Goal: Obtain resource: Obtain resource

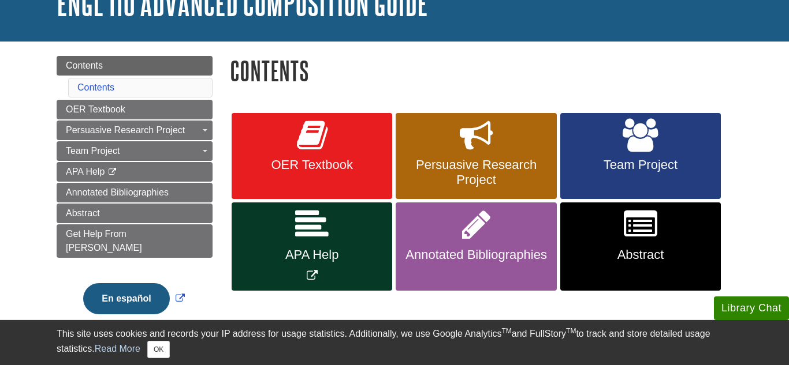
scroll to position [84, 0]
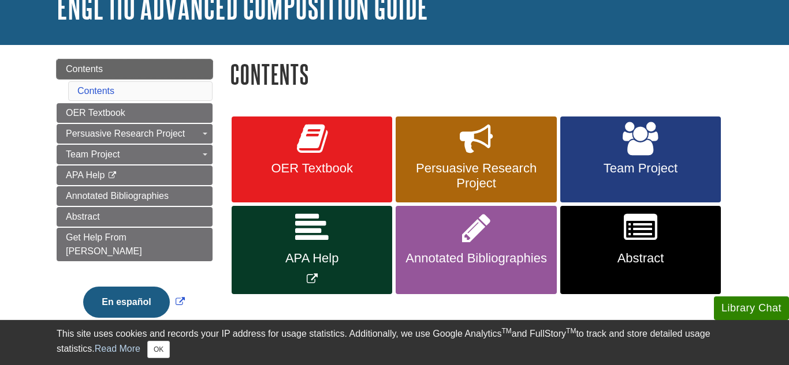
click at [159, 72] on link "Contents" at bounding box center [135, 69] width 156 height 20
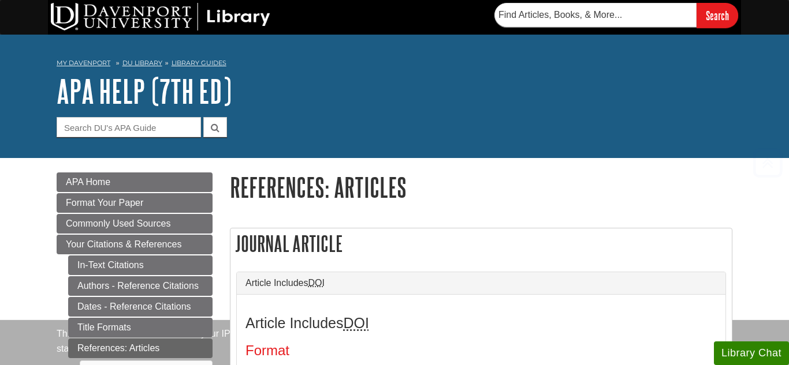
scroll to position [312, 0]
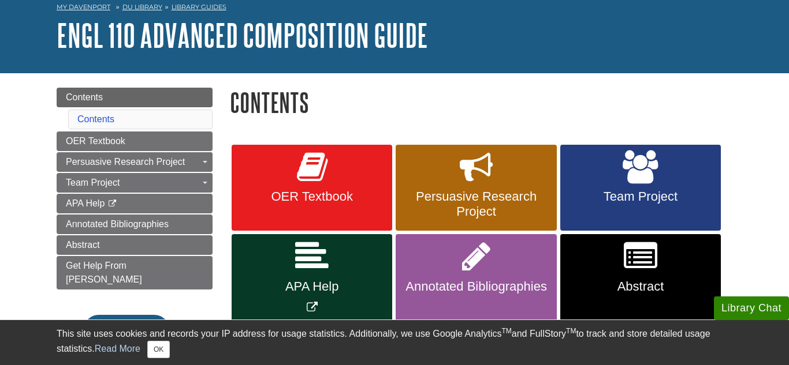
scroll to position [57, 0]
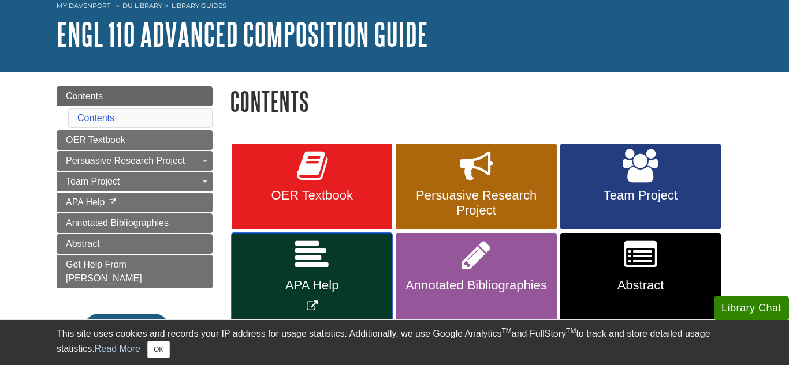
click at [342, 261] on link "APA Help" at bounding box center [312, 277] width 161 height 88
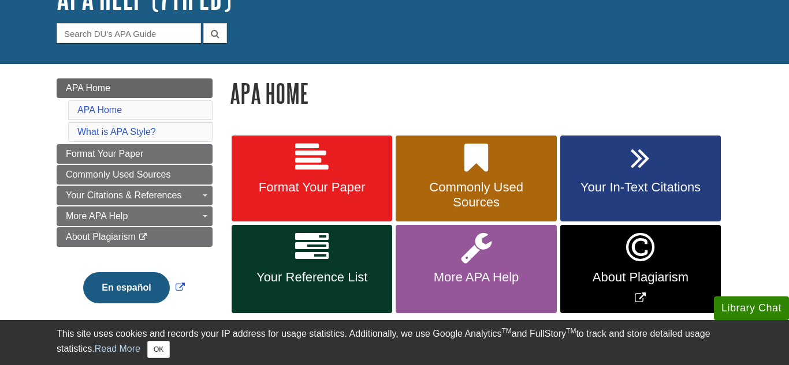
scroll to position [95, 0]
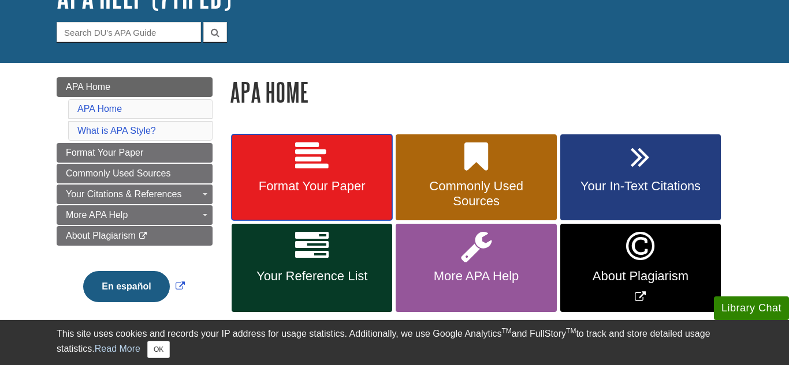
click at [275, 191] on span "Format Your Paper" at bounding box center [311, 186] width 143 height 15
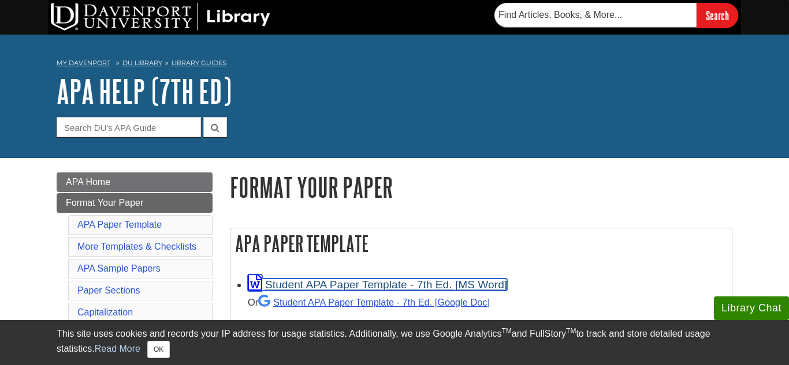
click at [315, 290] on link "Student APA Paper Template - 7th Ed. [MS Word]" at bounding box center [377, 285] width 259 height 12
